Goal: Use online tool/utility: Utilize a website feature to perform a specific function

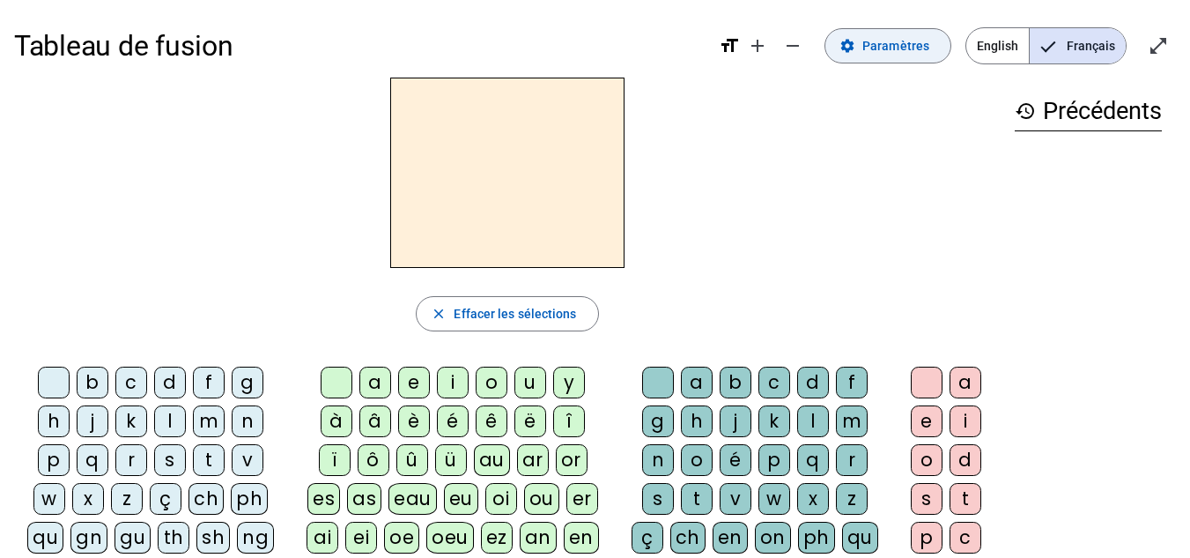
click at [874, 46] on span "Paramètres" at bounding box center [896, 45] width 67 height 21
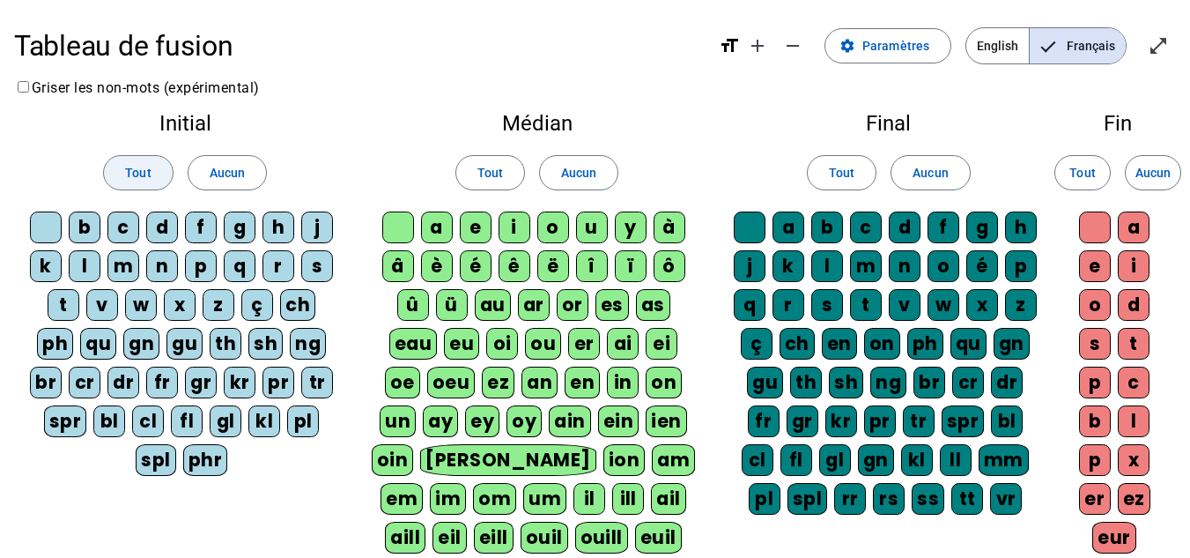
click at [151, 180] on span "Tout" at bounding box center [138, 172] width 26 height 21
click at [501, 168] on span "Tout" at bounding box center [491, 172] width 26 height 21
click at [859, 165] on span at bounding box center [842, 173] width 68 height 42
click at [1086, 168] on span "Tout" at bounding box center [1083, 172] width 26 height 21
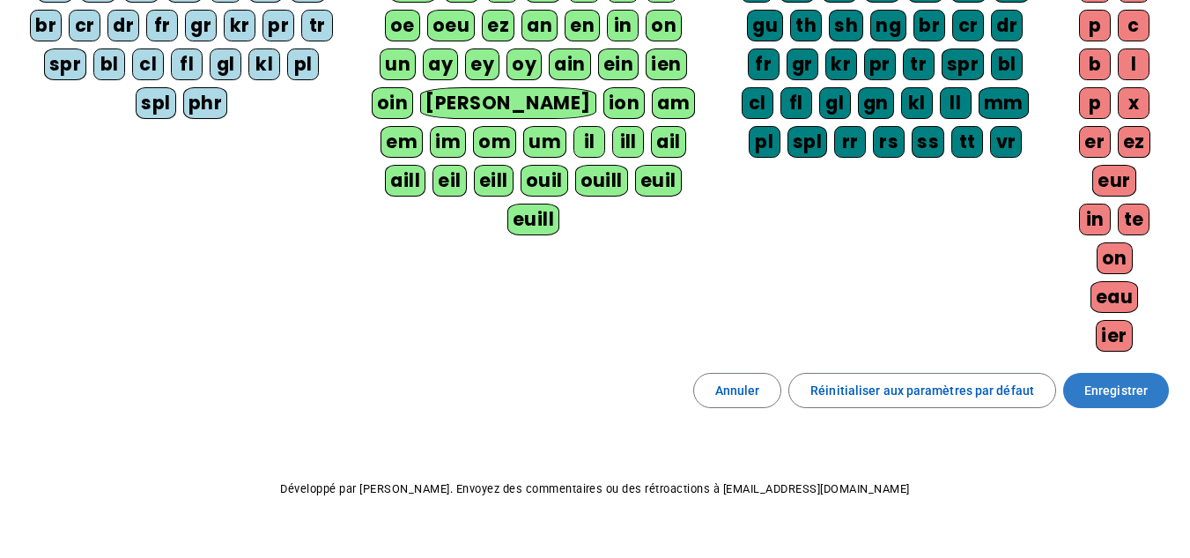
click at [1124, 396] on span "Enregistrer" at bounding box center [1116, 390] width 63 height 21
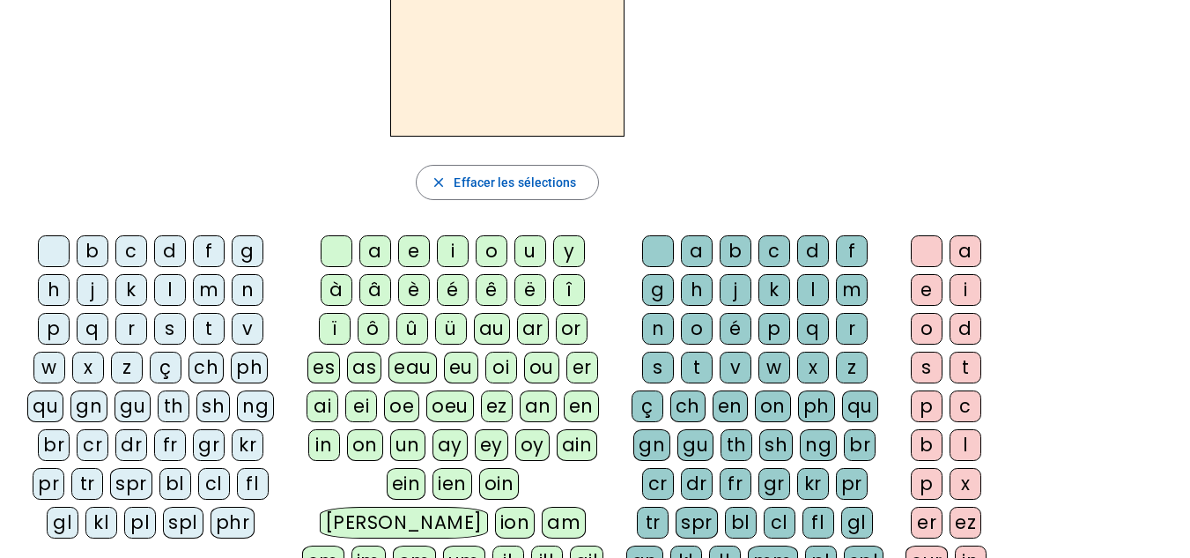
scroll to position [112, 0]
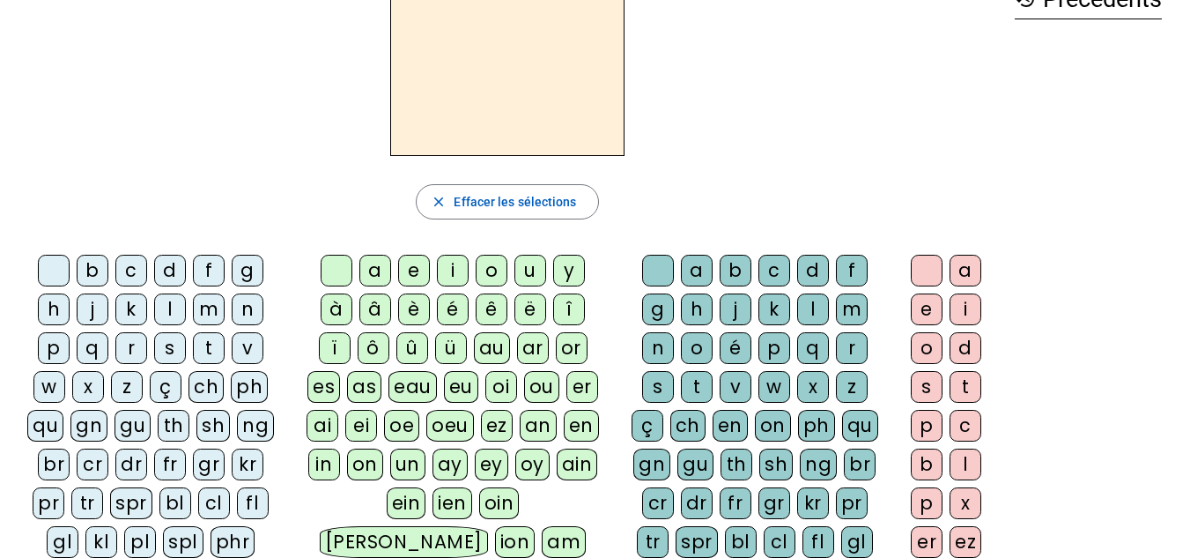
click at [377, 271] on div "a" at bounding box center [376, 271] width 32 height 32
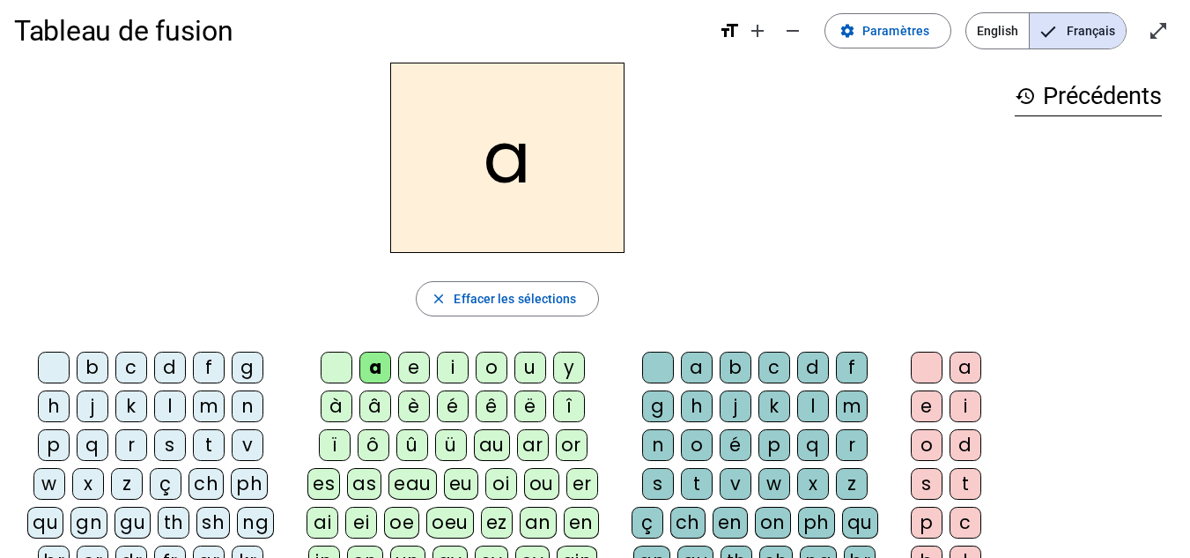
scroll to position [11, 0]
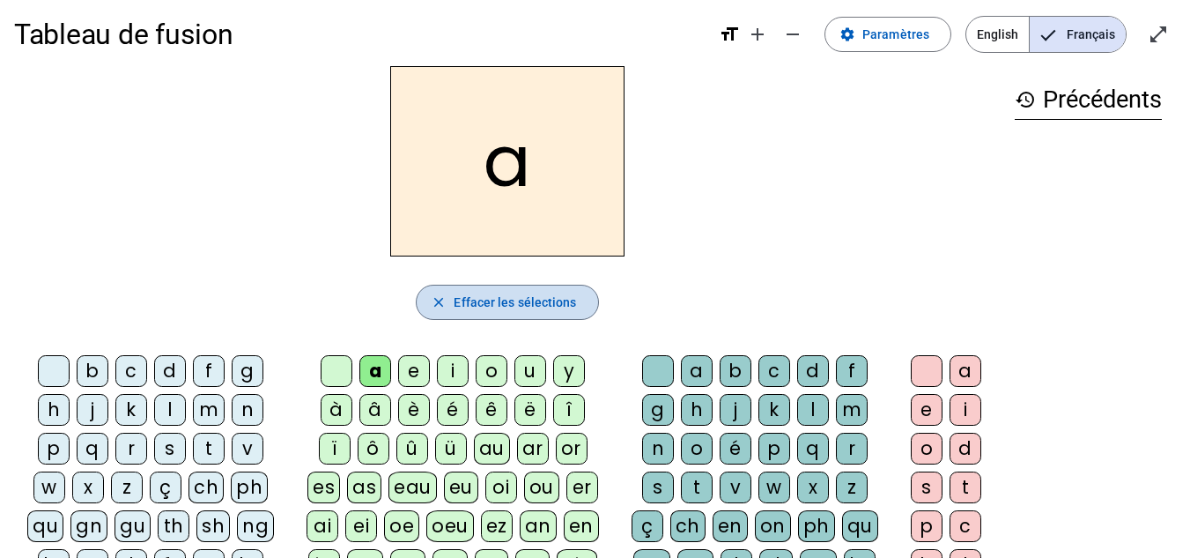
click at [510, 298] on span "Effacer les sélections" at bounding box center [515, 302] width 122 height 21
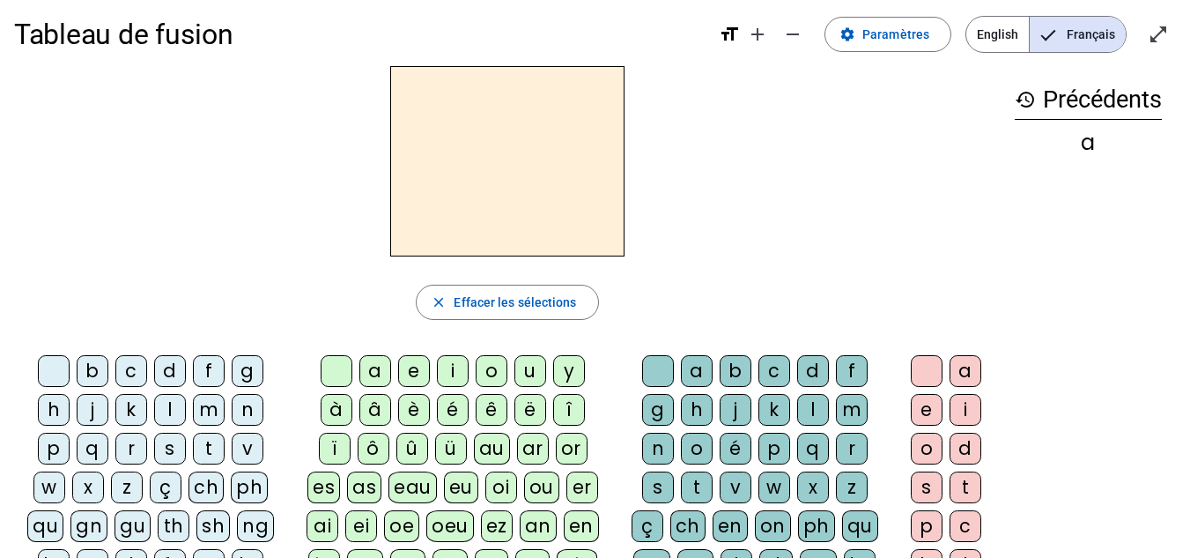
click at [137, 370] on div "c" at bounding box center [131, 371] width 32 height 32
click at [584, 486] on div "er" at bounding box center [583, 487] width 32 height 32
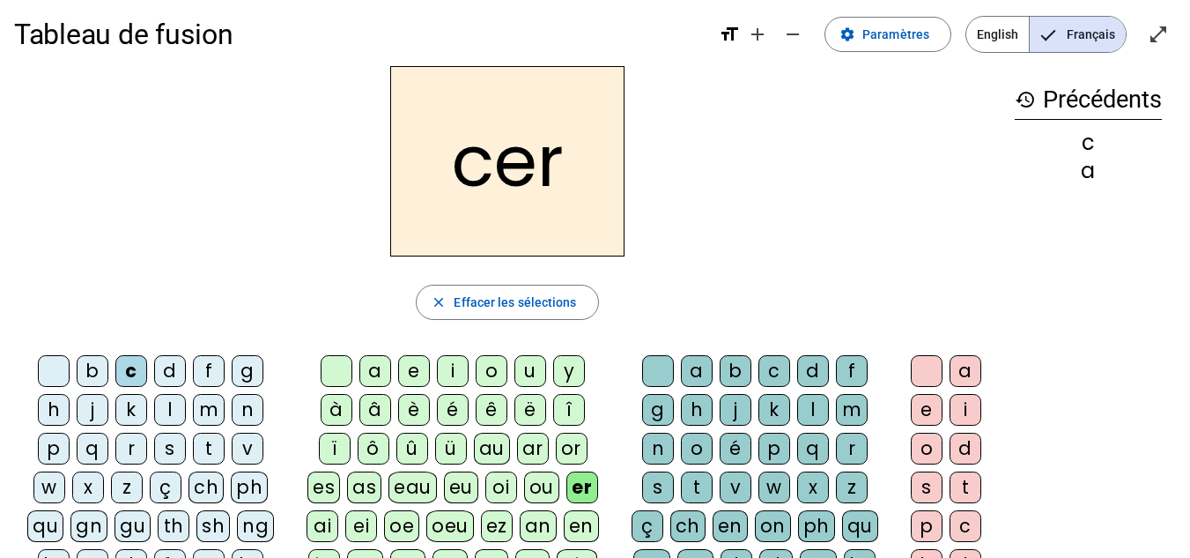
click at [762, 371] on div "c" at bounding box center [775, 371] width 32 height 32
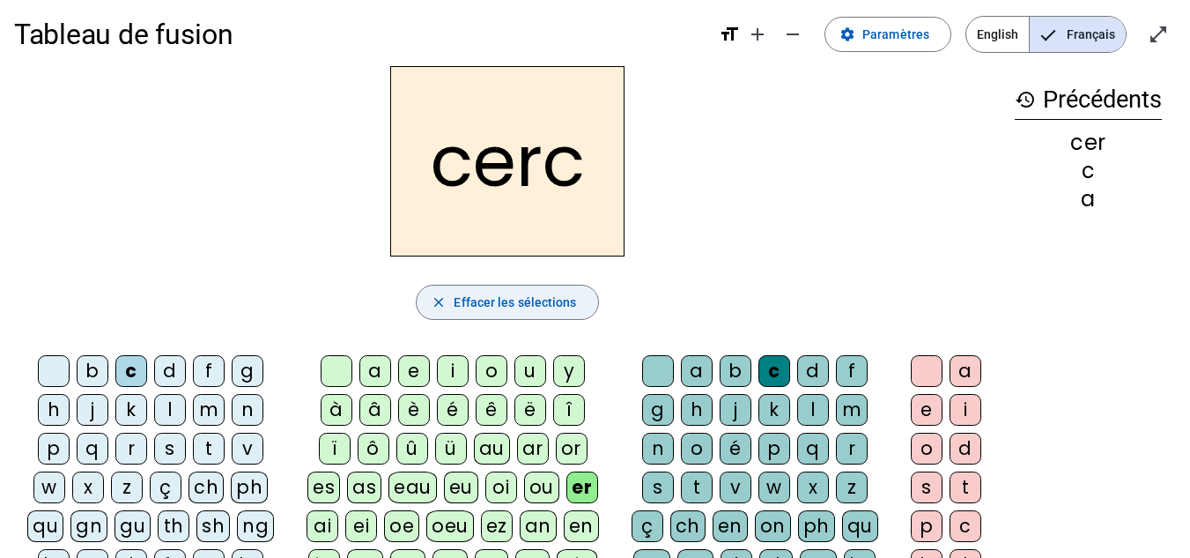
click at [523, 302] on span "Effacer les sélections" at bounding box center [515, 302] width 122 height 21
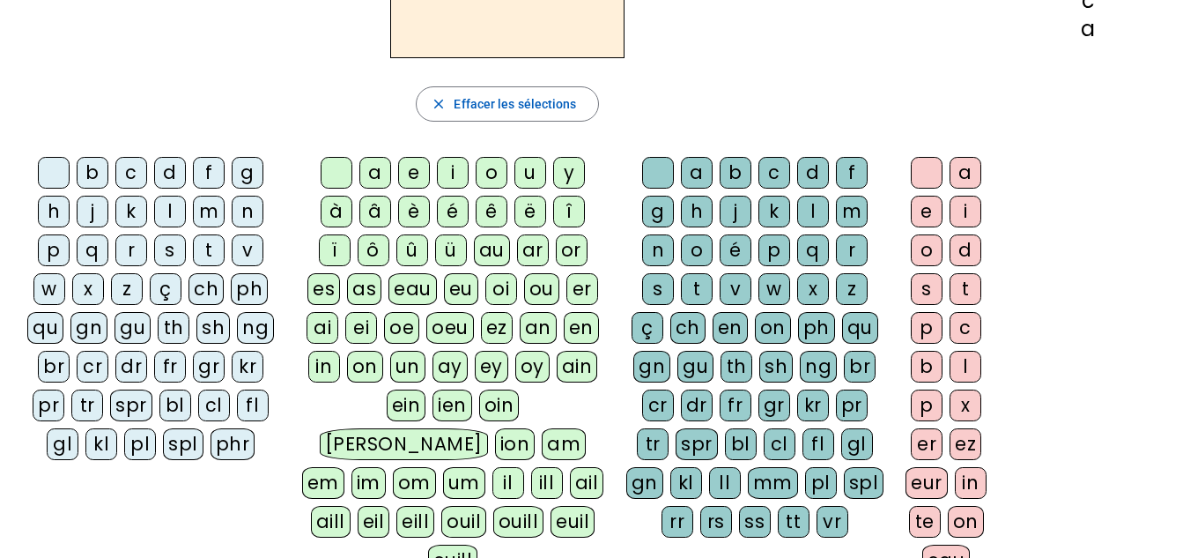
scroll to position [206, 0]
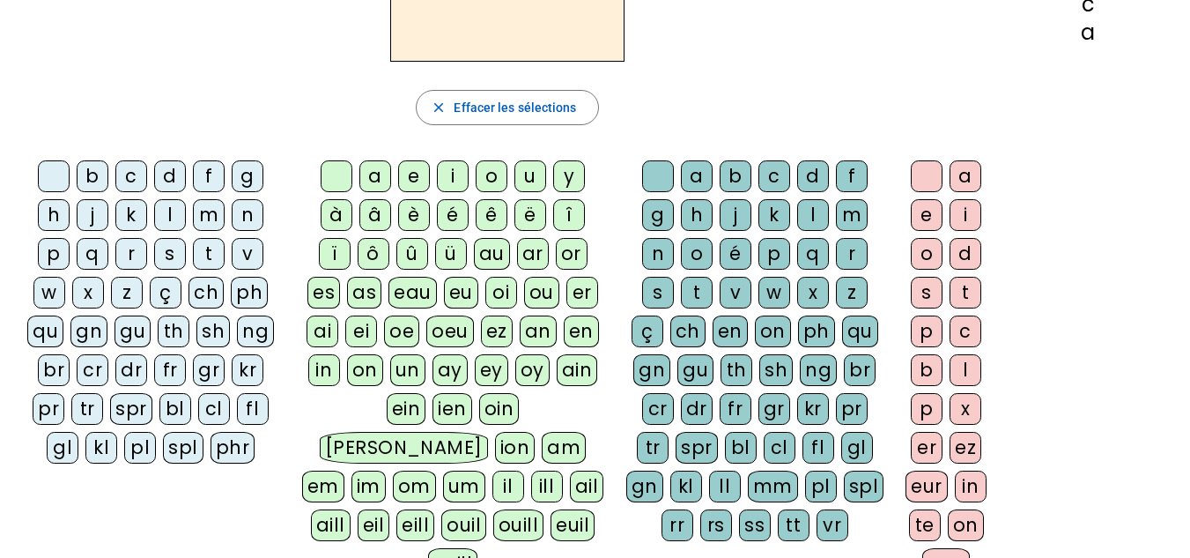
click at [211, 216] on div "m" at bounding box center [209, 215] width 32 height 32
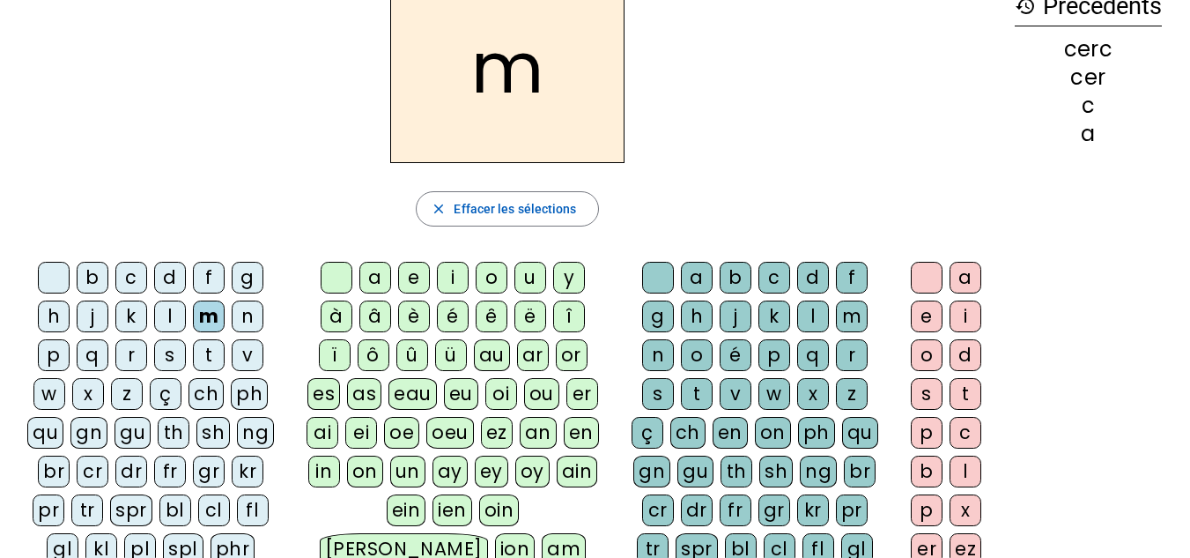
scroll to position [100, 0]
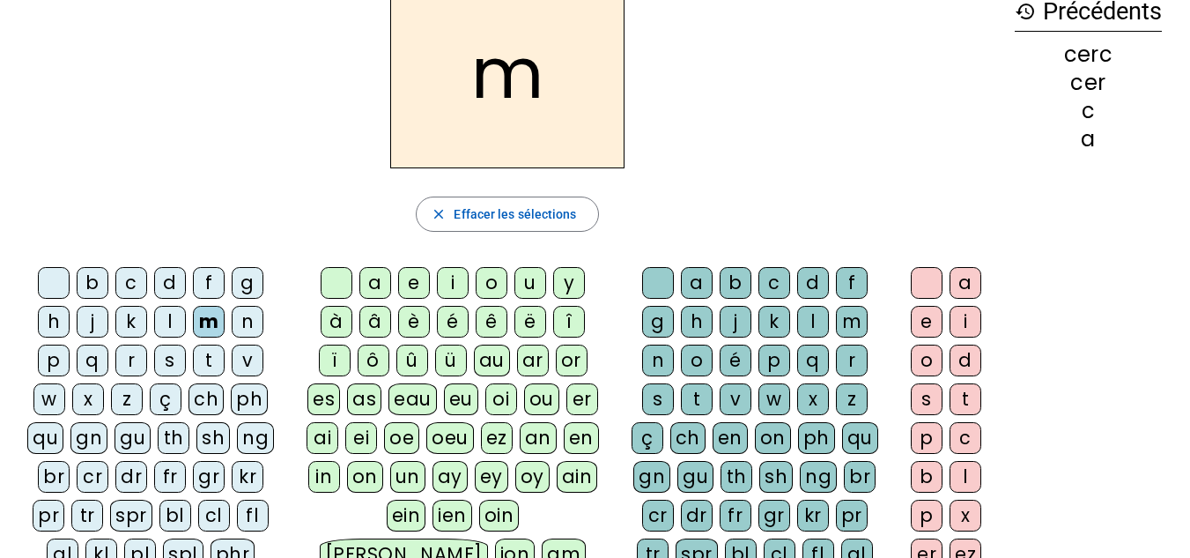
click at [375, 279] on div "a" at bounding box center [376, 283] width 32 height 32
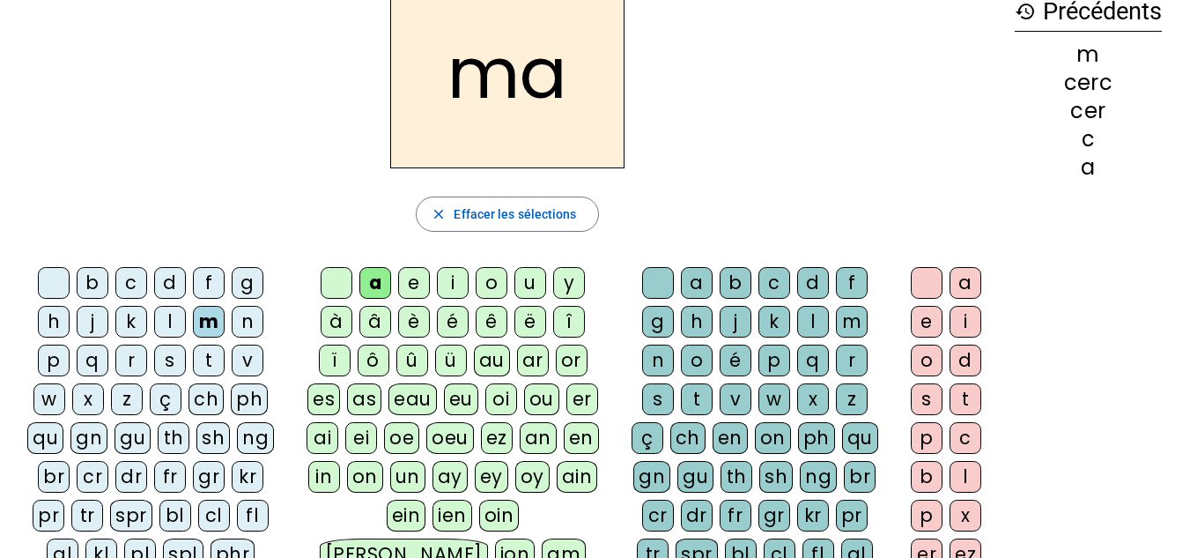
click at [813, 315] on div "l" at bounding box center [813, 322] width 32 height 32
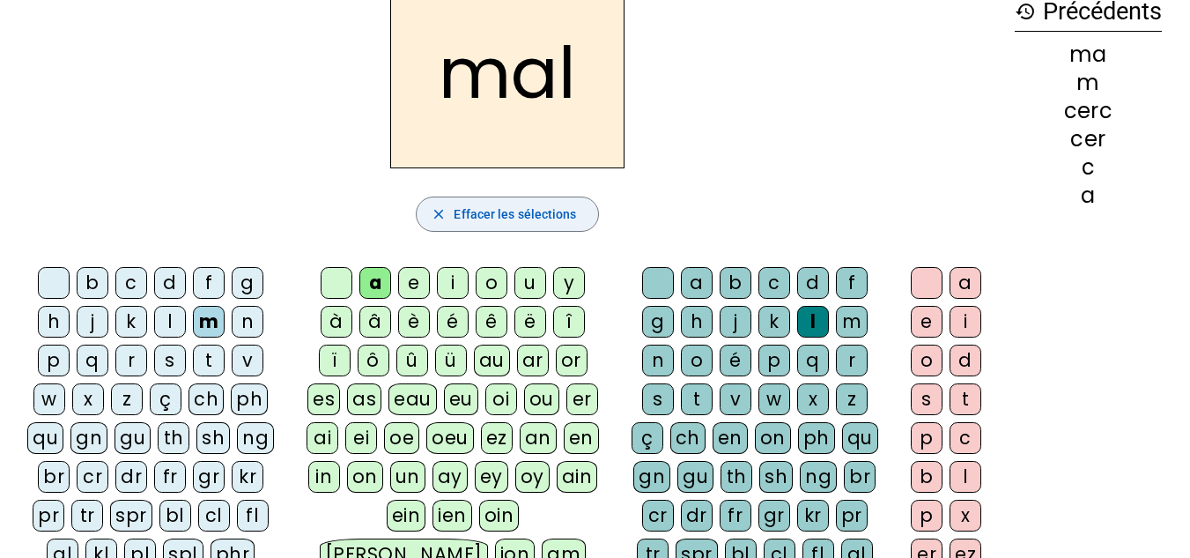
click at [571, 210] on span "Effacer les sélections" at bounding box center [515, 214] width 122 height 21
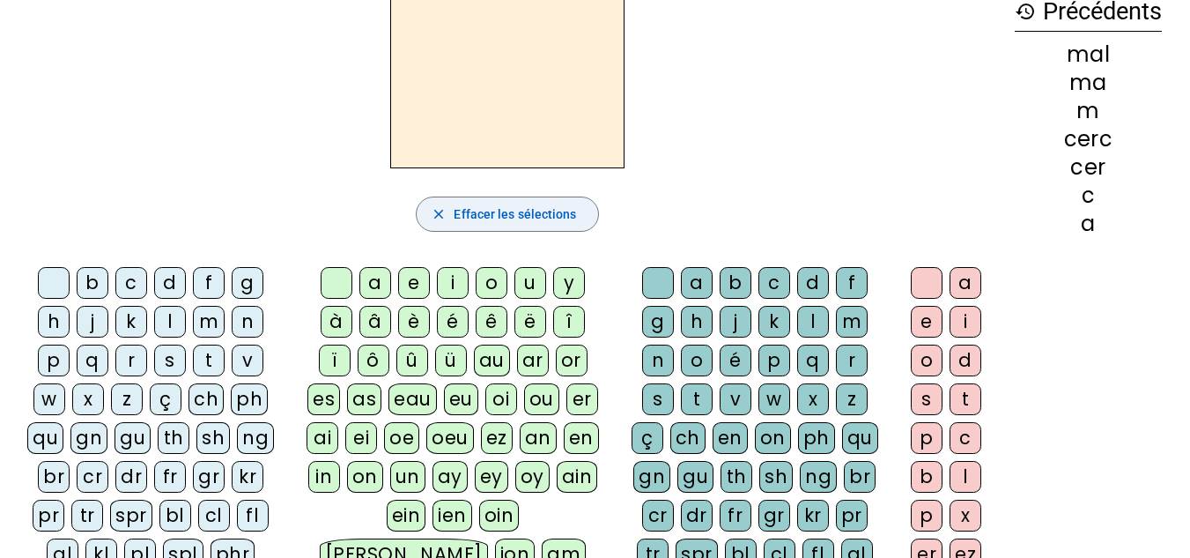
click at [213, 318] on div "m" at bounding box center [209, 322] width 32 height 32
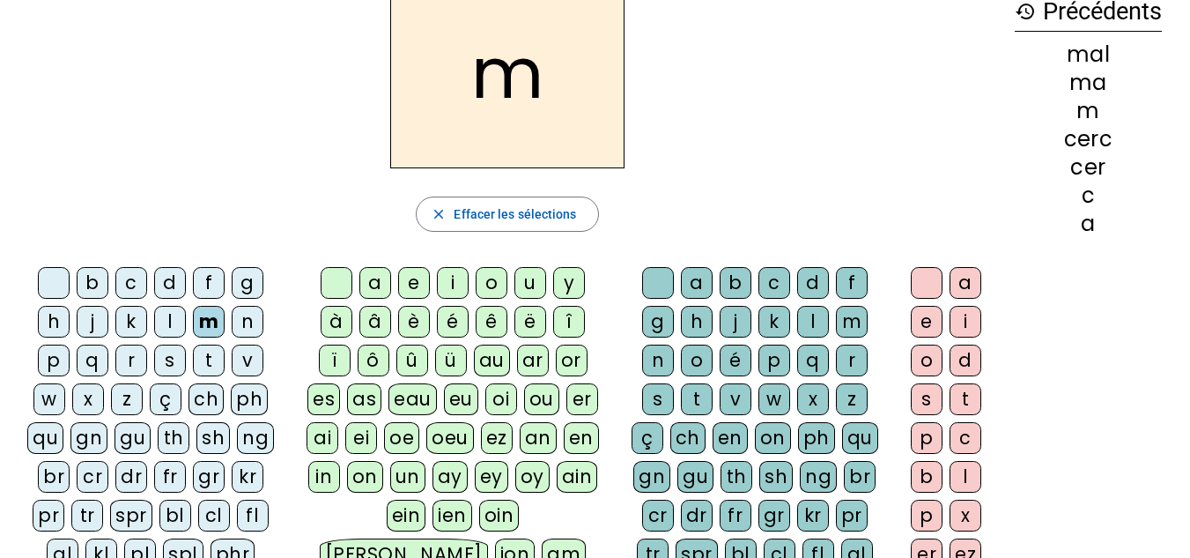
click at [449, 282] on div "i" at bounding box center [453, 283] width 32 height 32
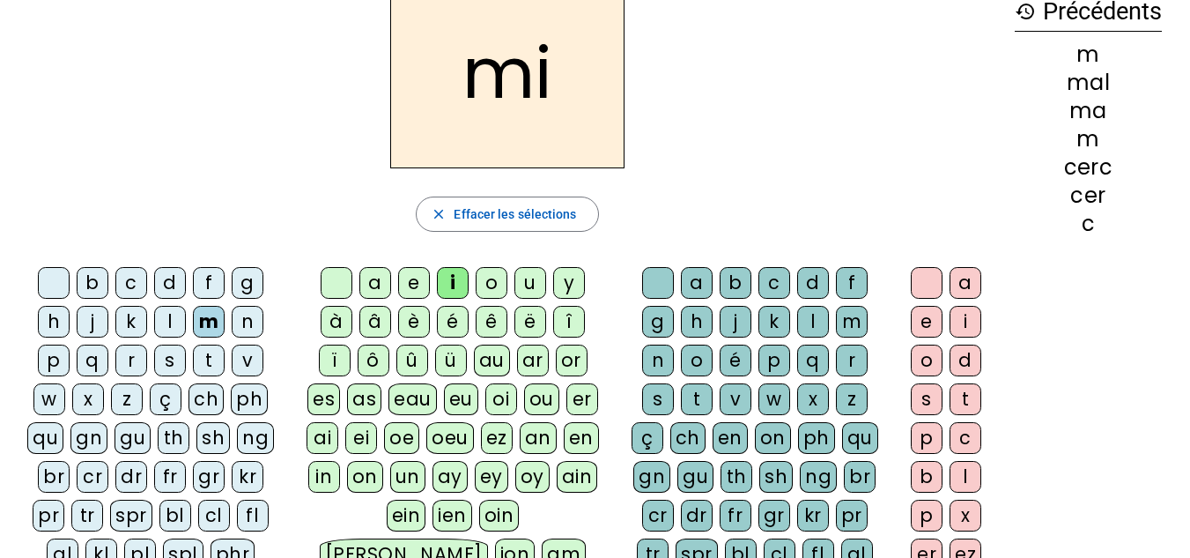
click at [812, 324] on div "l" at bounding box center [813, 322] width 32 height 32
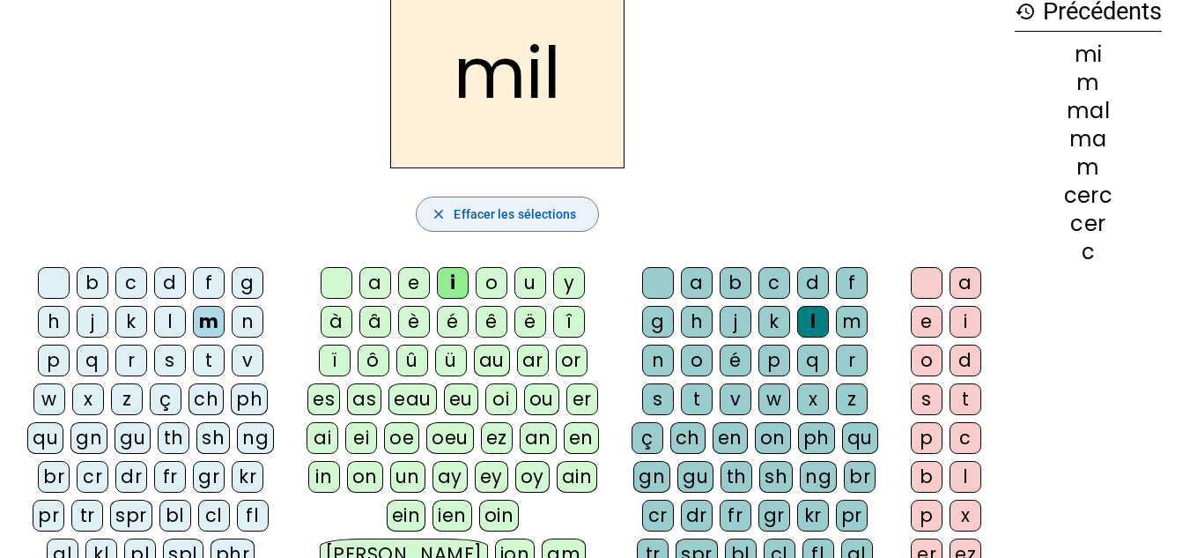
click at [551, 208] on span "Effacer les sélections" at bounding box center [515, 214] width 122 height 21
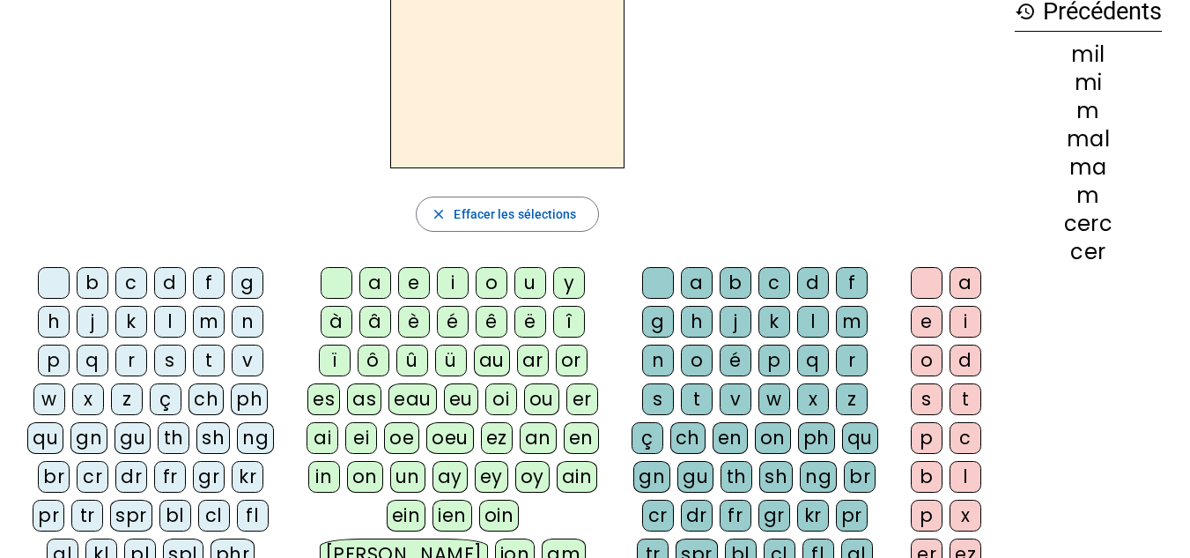
click at [172, 319] on div "l" at bounding box center [170, 322] width 32 height 32
click at [374, 280] on div "a" at bounding box center [376, 283] width 32 height 32
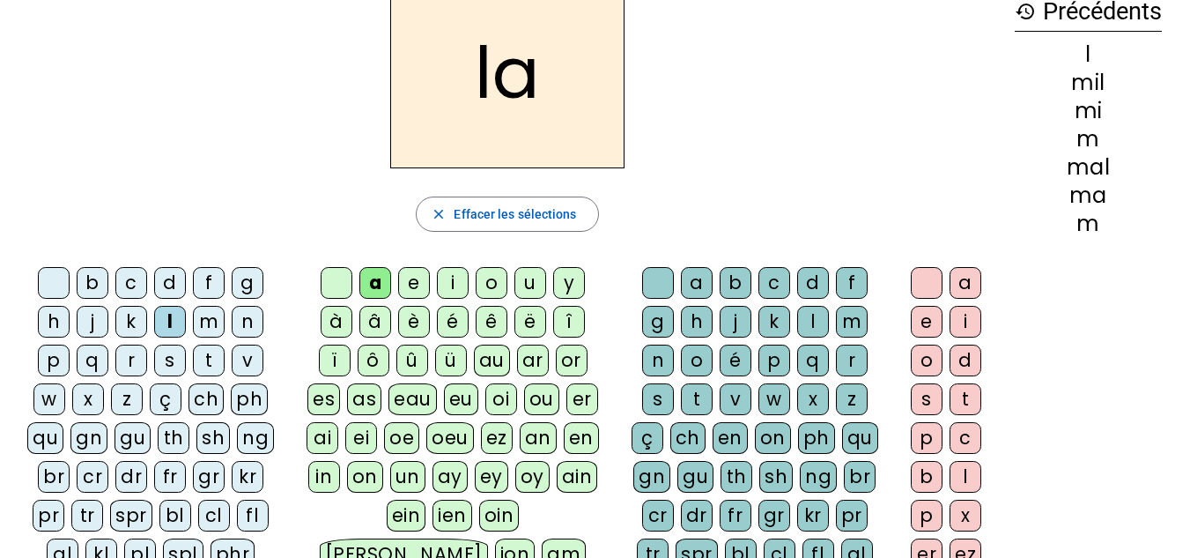
click at [564, 219] on span "Effacer les sélections" at bounding box center [515, 214] width 122 height 21
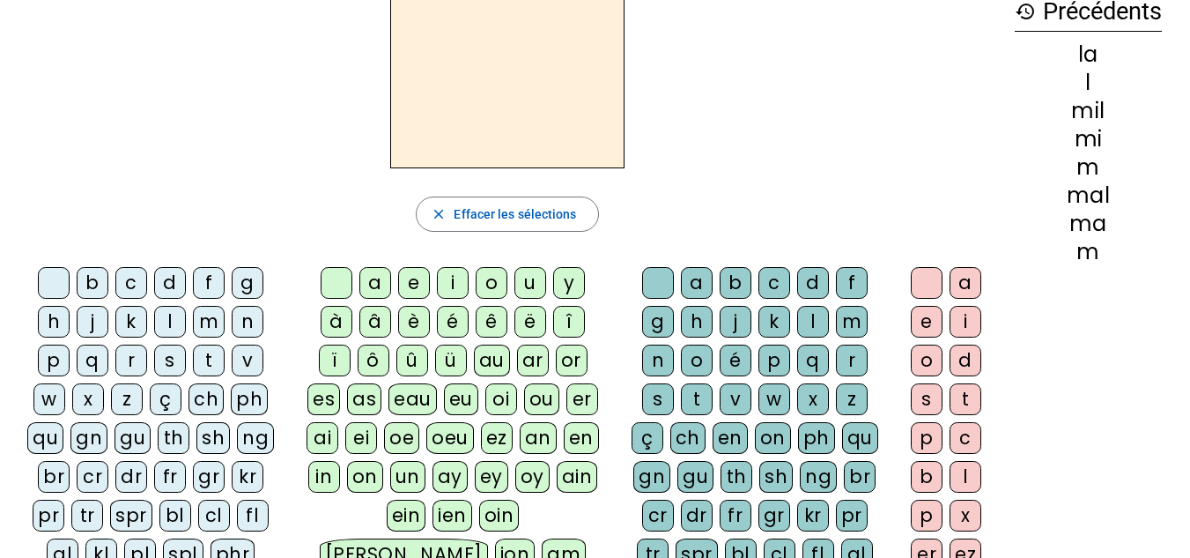
click at [174, 317] on div "l" at bounding box center [170, 322] width 32 height 32
click at [780, 176] on div "l close [PERSON_NAME] les sélections b c d f g h j k l m n p q r s t v w x z ç …" at bounding box center [507, 358] width 987 height 761
click at [416, 278] on div "e" at bounding box center [414, 283] width 32 height 32
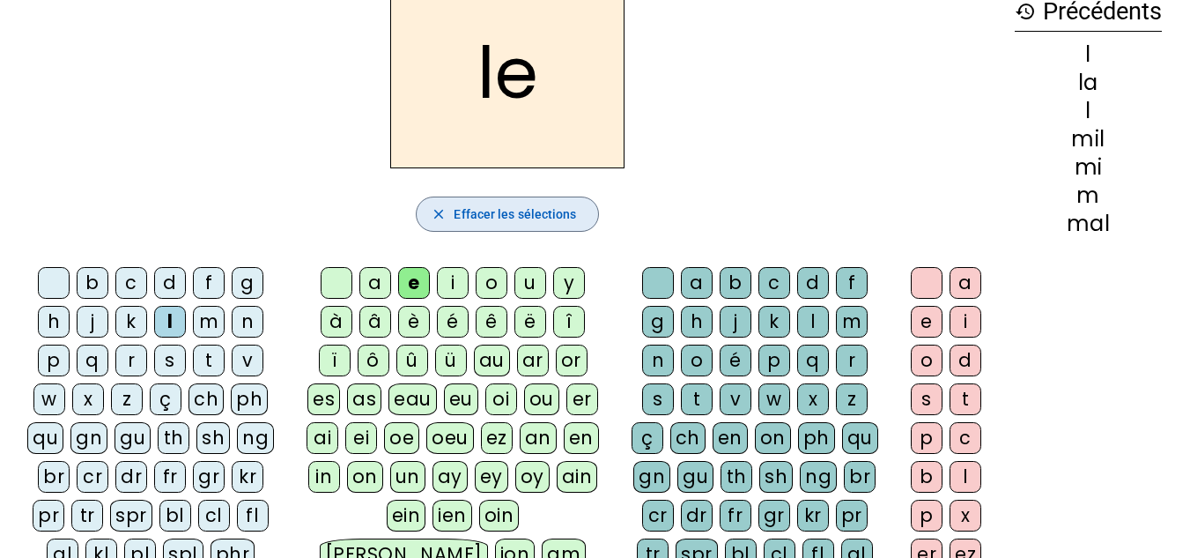
click at [547, 211] on span "Effacer les sélections" at bounding box center [515, 214] width 122 height 21
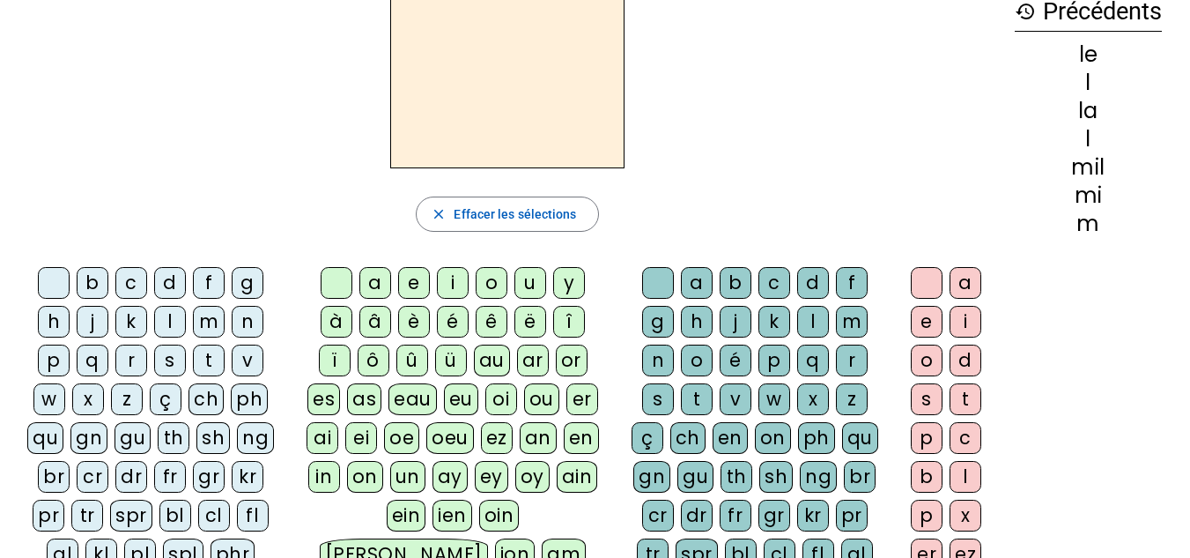
click at [171, 280] on div "d" at bounding box center [170, 283] width 32 height 32
click at [425, 285] on div "e" at bounding box center [414, 283] width 32 height 32
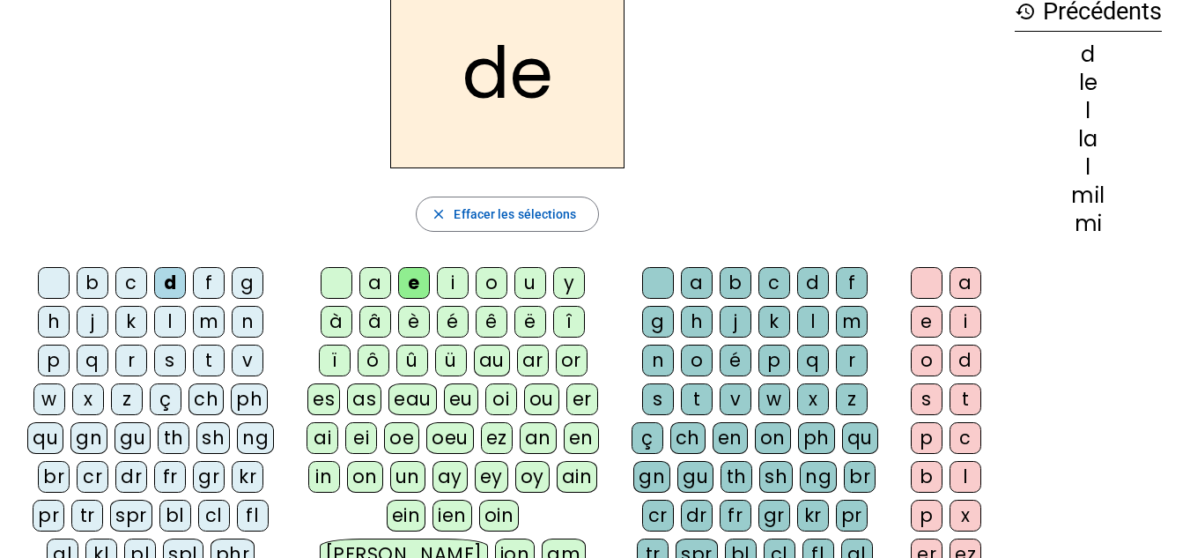
click at [165, 276] on div "d" at bounding box center [170, 283] width 32 height 32
click at [528, 287] on div "u" at bounding box center [531, 283] width 32 height 32
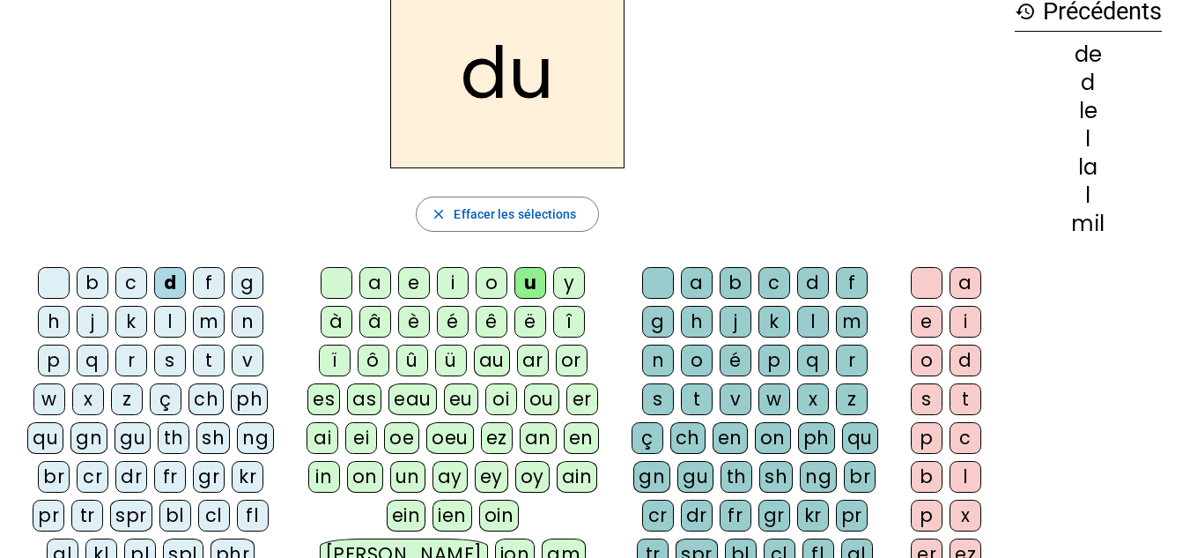
click at [206, 357] on div "t" at bounding box center [209, 361] width 32 height 32
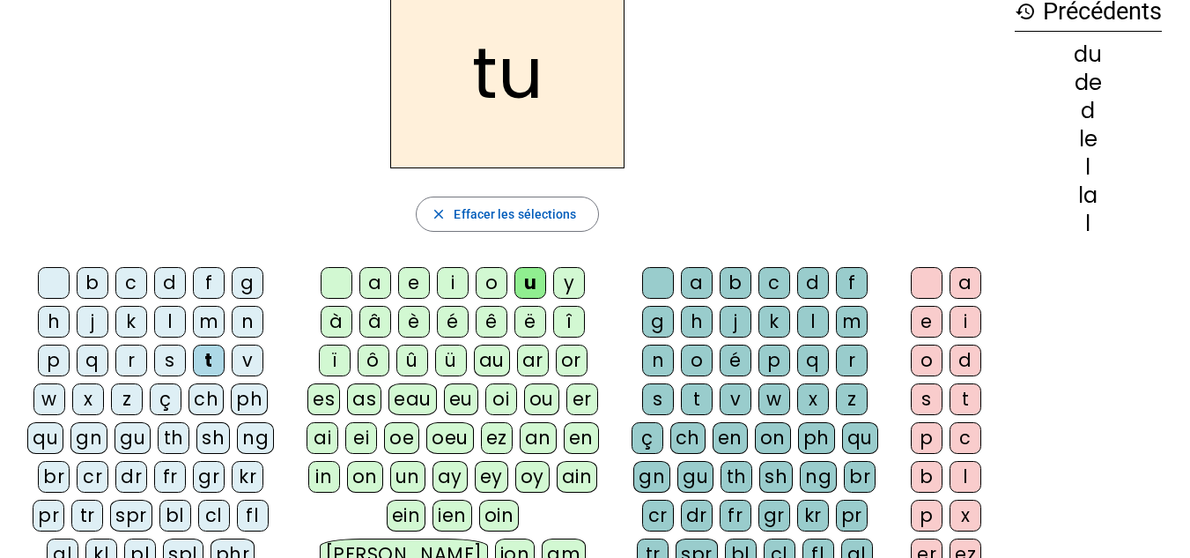
click at [527, 284] on div "u" at bounding box center [531, 283] width 32 height 32
click at [216, 359] on div "t" at bounding box center [209, 361] width 32 height 32
click at [374, 284] on div "a" at bounding box center [376, 283] width 32 height 32
click at [211, 352] on div "t" at bounding box center [209, 361] width 32 height 32
click at [417, 280] on div "e" at bounding box center [414, 283] width 32 height 32
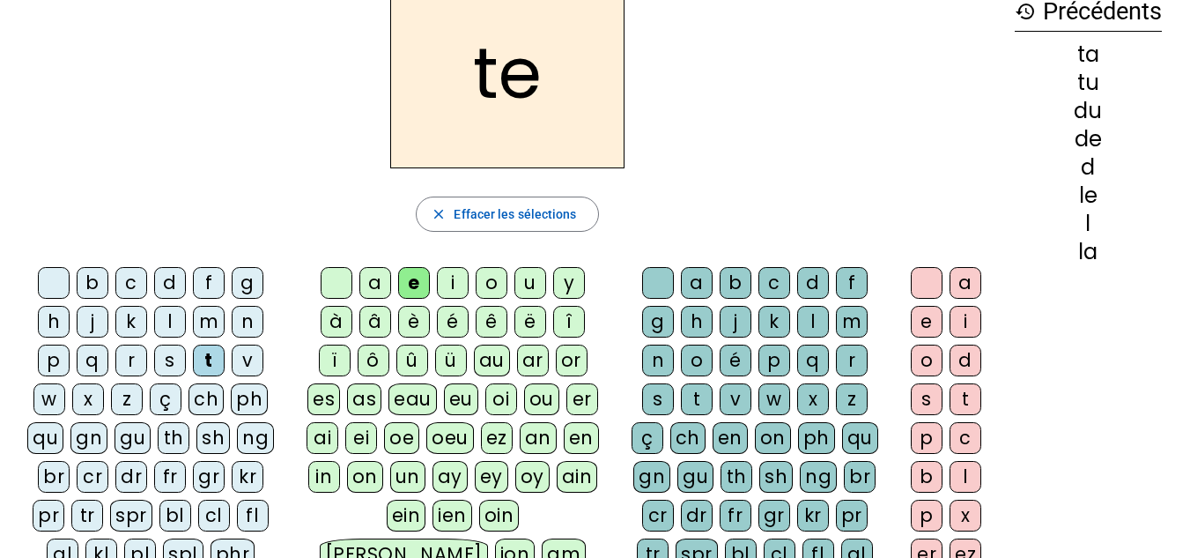
click at [215, 323] on div "m" at bounding box center [209, 322] width 32 height 32
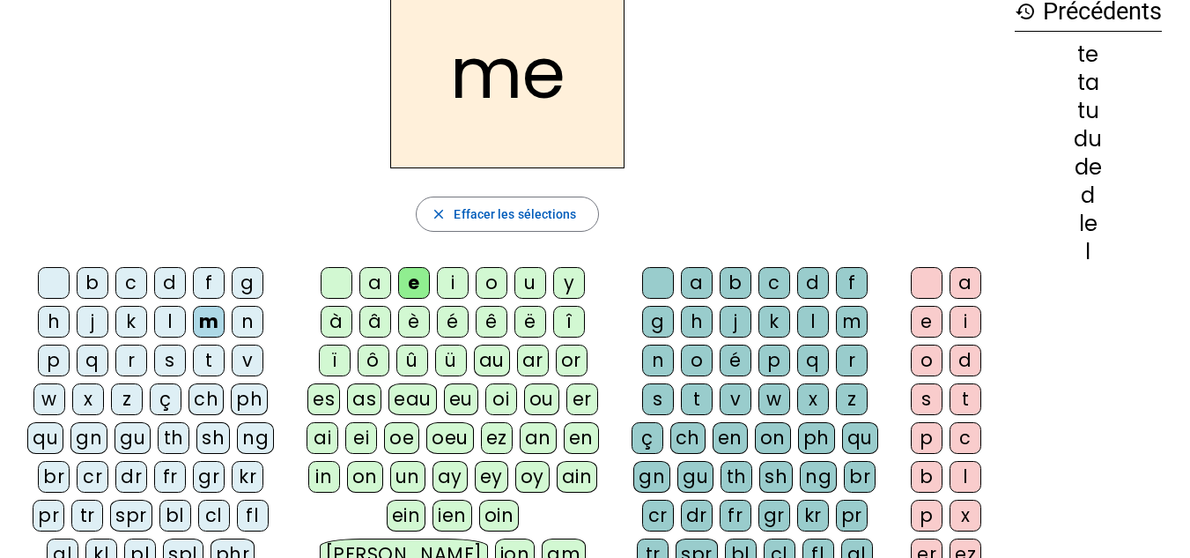
click at [413, 285] on div "e" at bounding box center [414, 283] width 32 height 32
